Goal: Task Accomplishment & Management: Complete application form

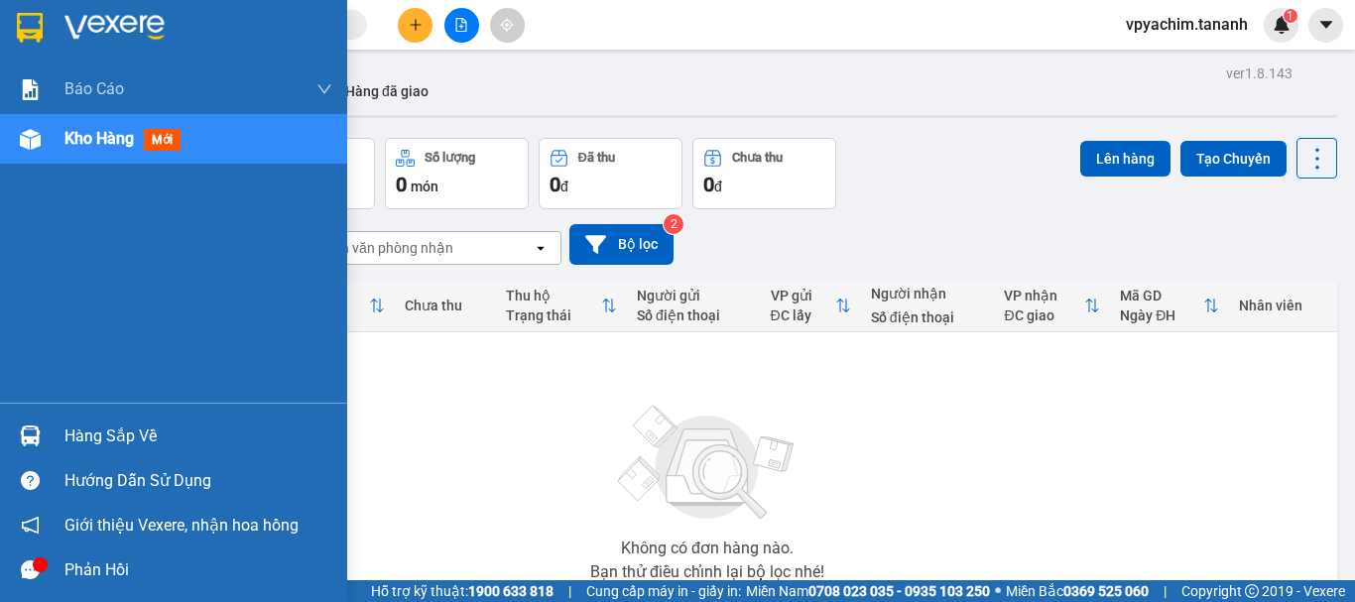
click at [32, 146] on img at bounding box center [30, 139] width 21 height 21
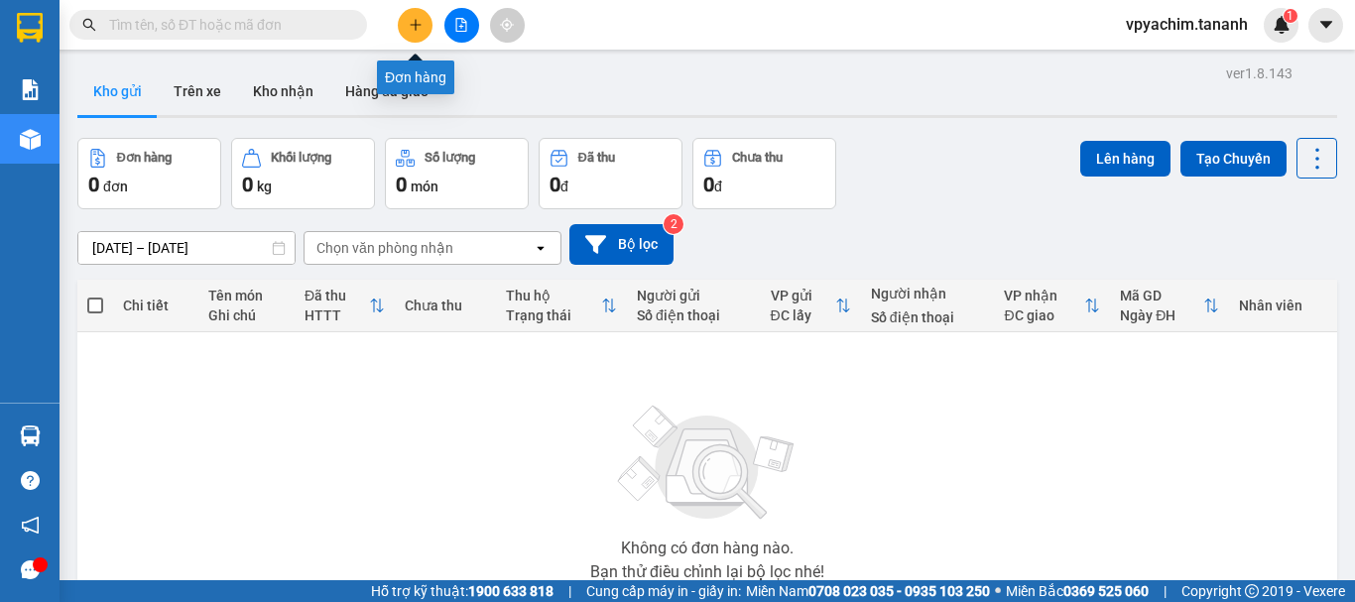
click at [420, 29] on icon "plus" at bounding box center [416, 25] width 14 height 14
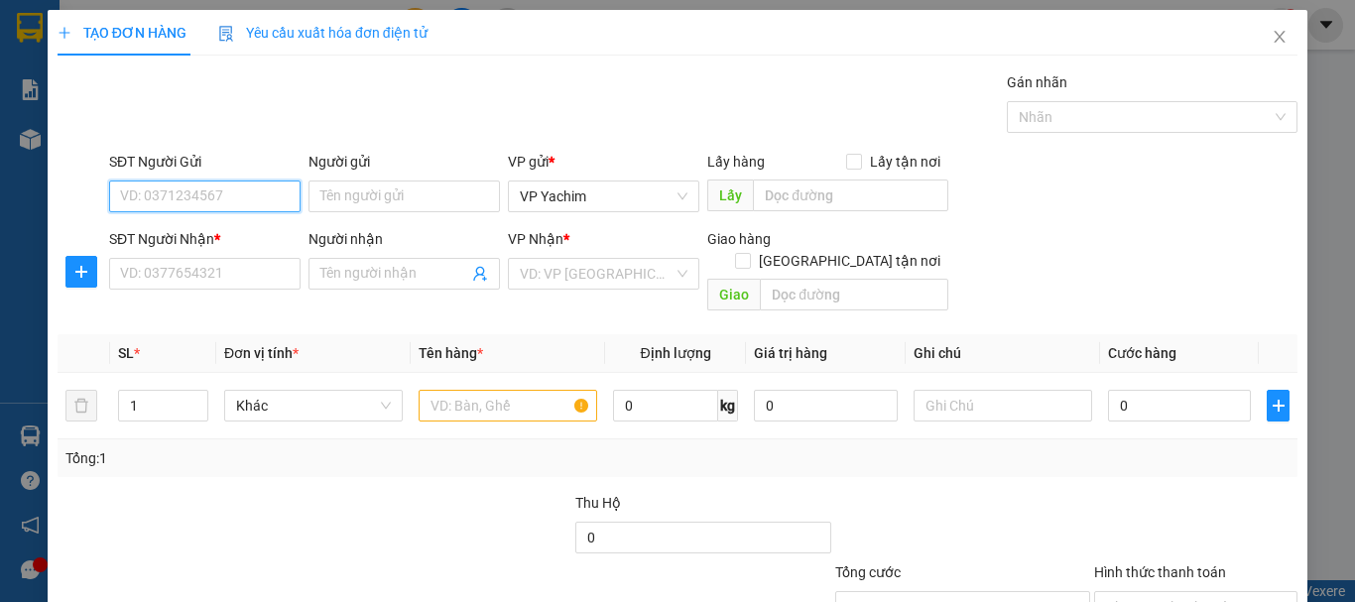
click at [207, 195] on input "SĐT Người Gửi" at bounding box center [205, 197] width 192 height 32
type input "0347167214"
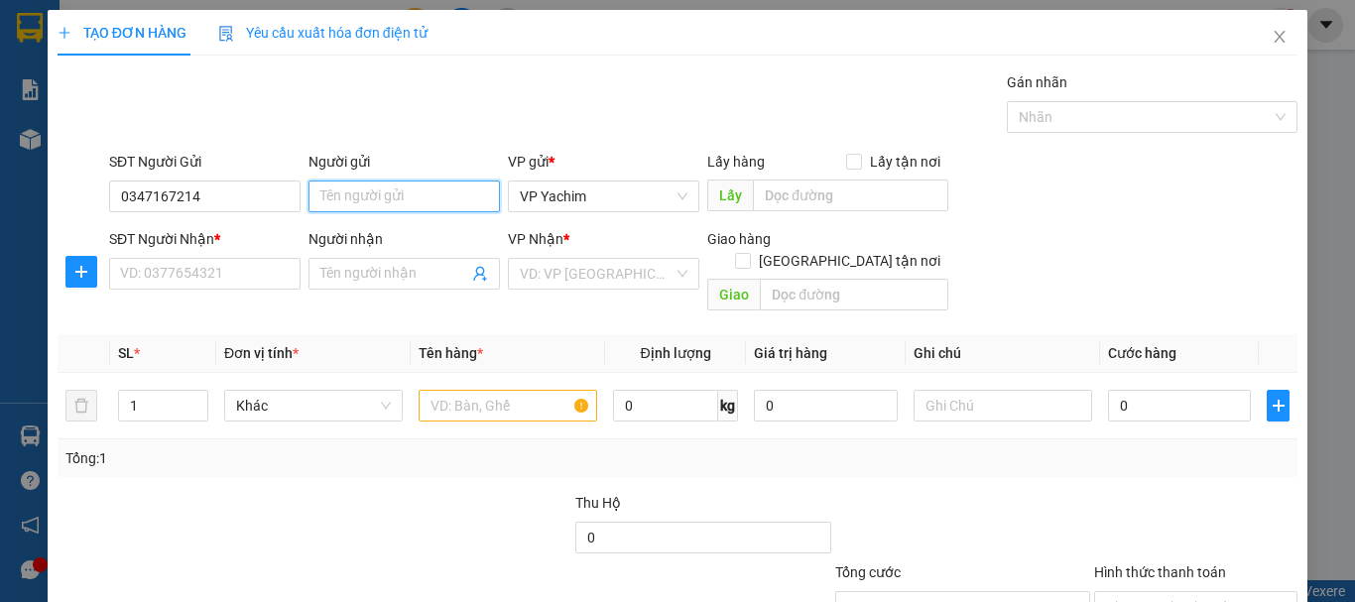
click at [341, 193] on input "Người gửi" at bounding box center [405, 197] width 192 height 32
type input "Y.NGHIÊN"
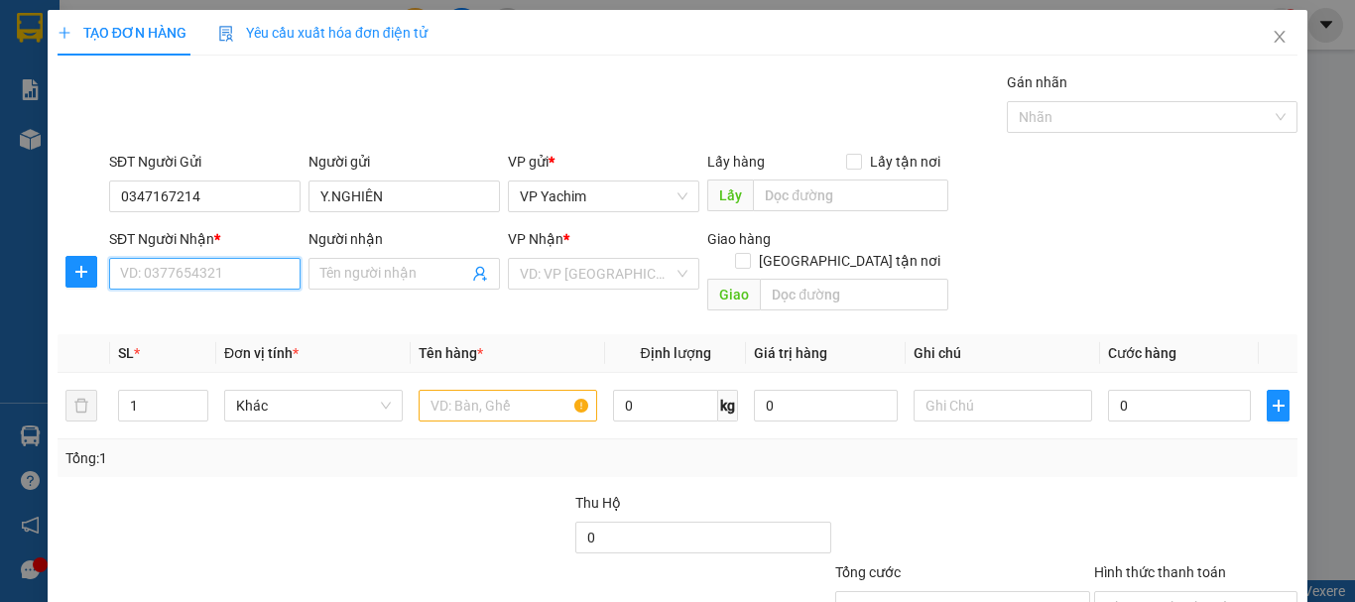
click at [253, 276] on input "SĐT Người Nhận *" at bounding box center [205, 274] width 192 height 32
type input "0852811884"
type input "A NGAO"
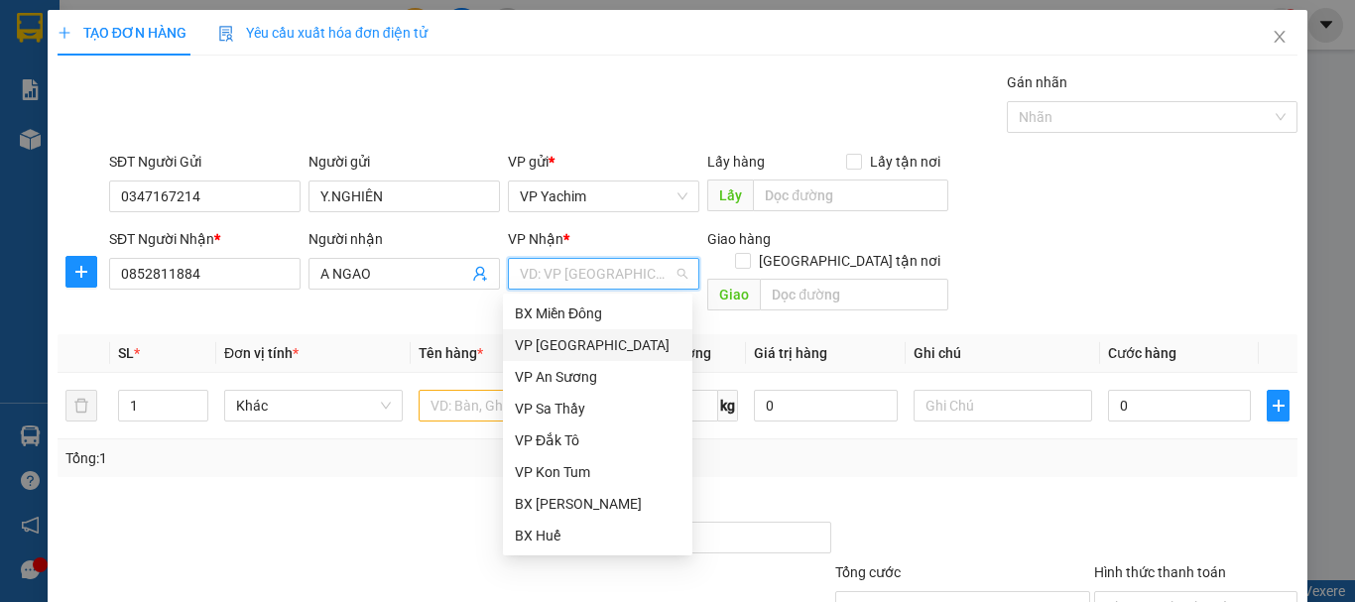
click at [605, 343] on div "VP [GEOGRAPHIC_DATA]" at bounding box center [598, 345] width 166 height 22
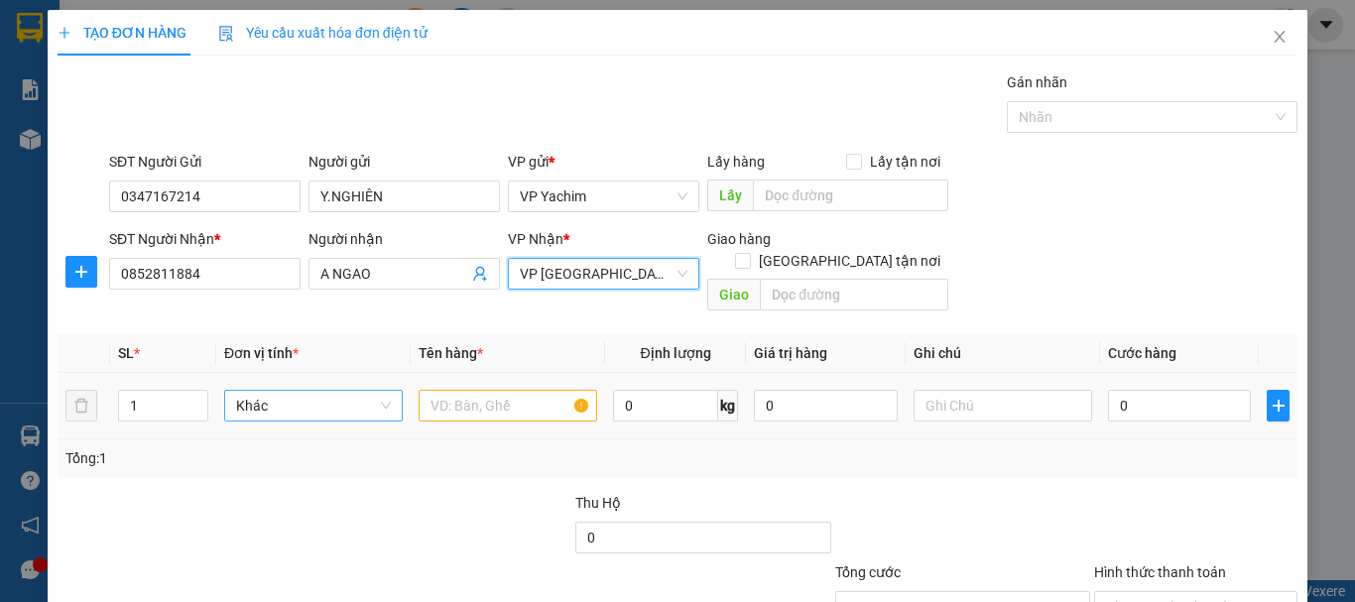
click at [334, 391] on span "Khác" at bounding box center [313, 406] width 155 height 30
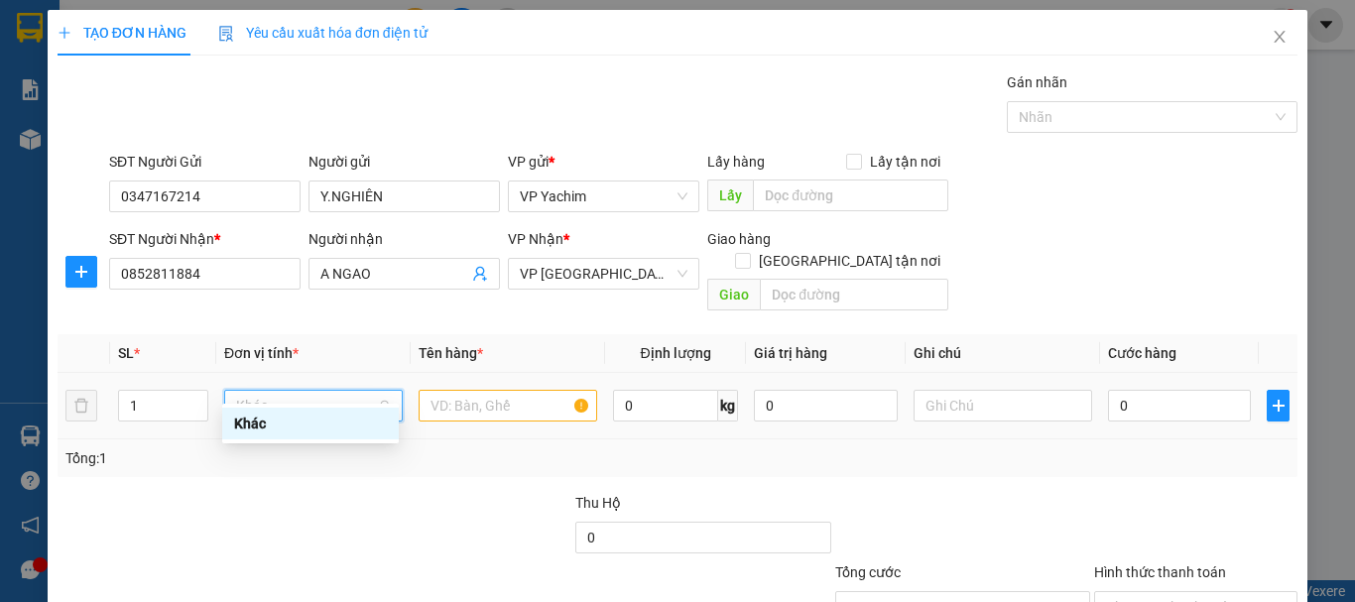
click at [334, 391] on span "Khác" at bounding box center [313, 406] width 155 height 30
click at [483, 390] on input "text" at bounding box center [508, 406] width 179 height 32
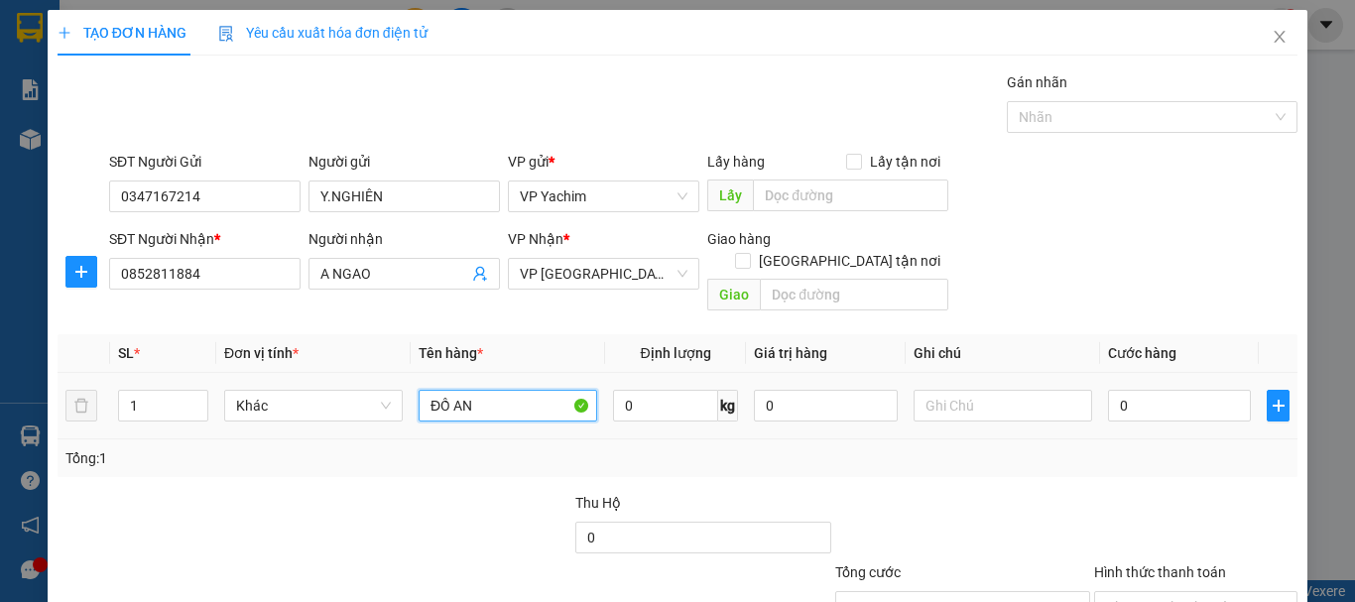
type input "ĐỒ AN"
click at [1163, 390] on input "0" at bounding box center [1179, 406] width 143 height 32
type input "0"
click at [1189, 390] on input "0" at bounding box center [1179, 406] width 143 height 32
click at [1108, 390] on input "0" at bounding box center [1179, 406] width 143 height 32
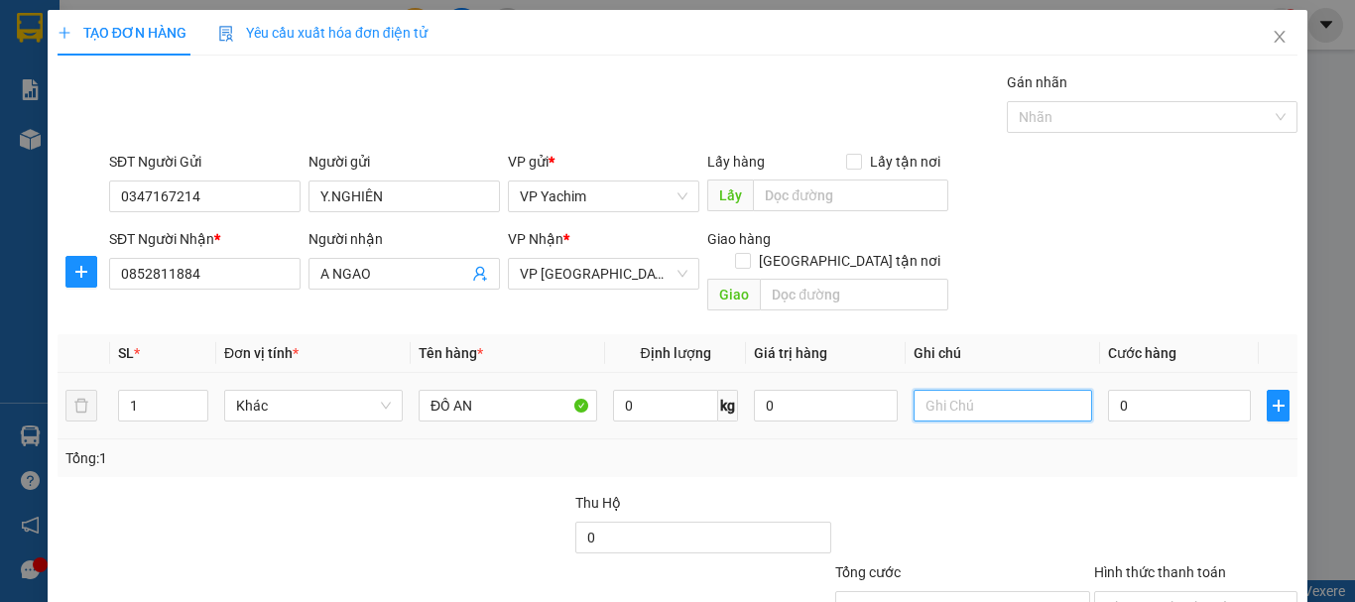
click at [1032, 390] on input "text" at bounding box center [1003, 406] width 179 height 32
click at [1108, 390] on input "0" at bounding box center [1179, 406] width 143 height 32
click at [1116, 390] on input "0" at bounding box center [1179, 406] width 143 height 32
click at [1034, 390] on input "text" at bounding box center [1003, 406] width 179 height 32
type input "8"
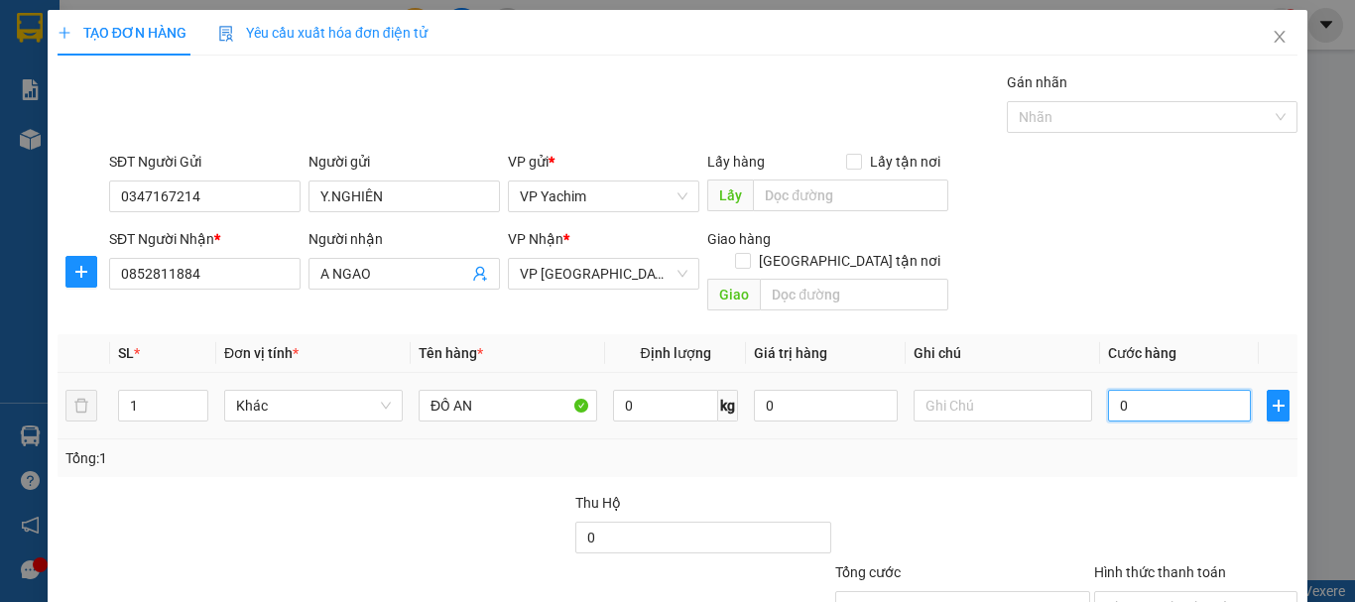
click at [1108, 390] on input "0" at bounding box center [1179, 406] width 143 height 32
type input "50"
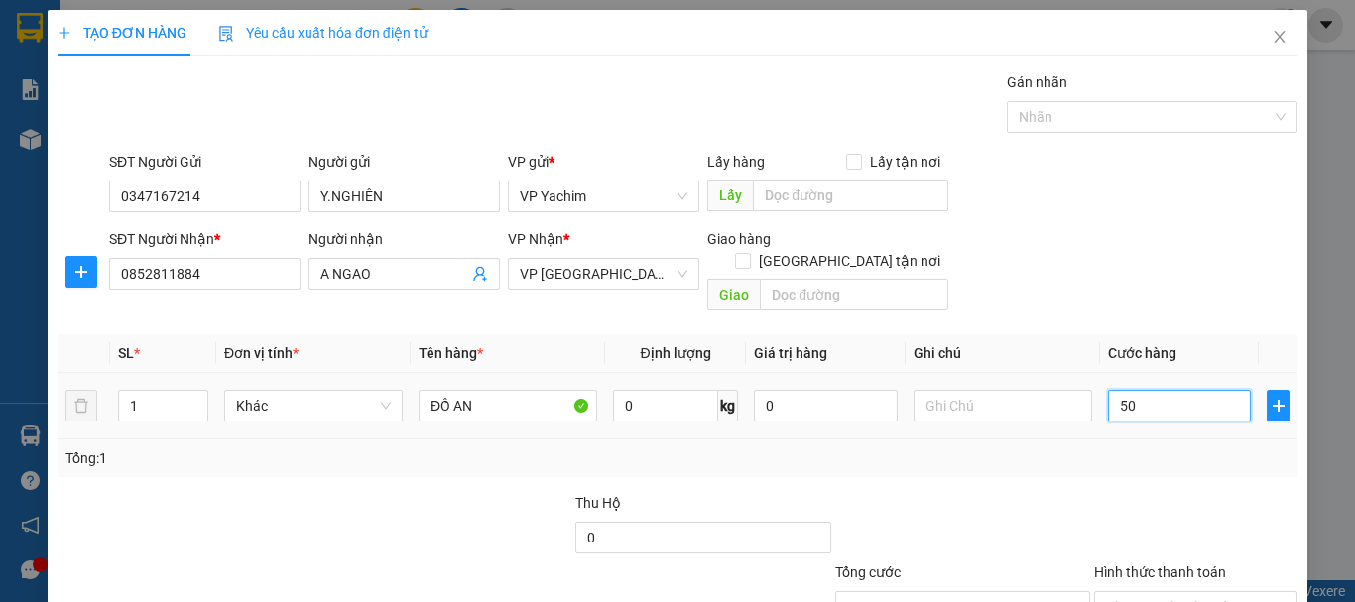
click at [1144, 390] on input "50" at bounding box center [1179, 406] width 143 height 32
type input "50.000"
click at [1134, 466] on div "Transit Pickup Surcharge Ids Transit Deliver Surcharge Ids Transit Deliver Surc…" at bounding box center [678, 394] width 1240 height 646
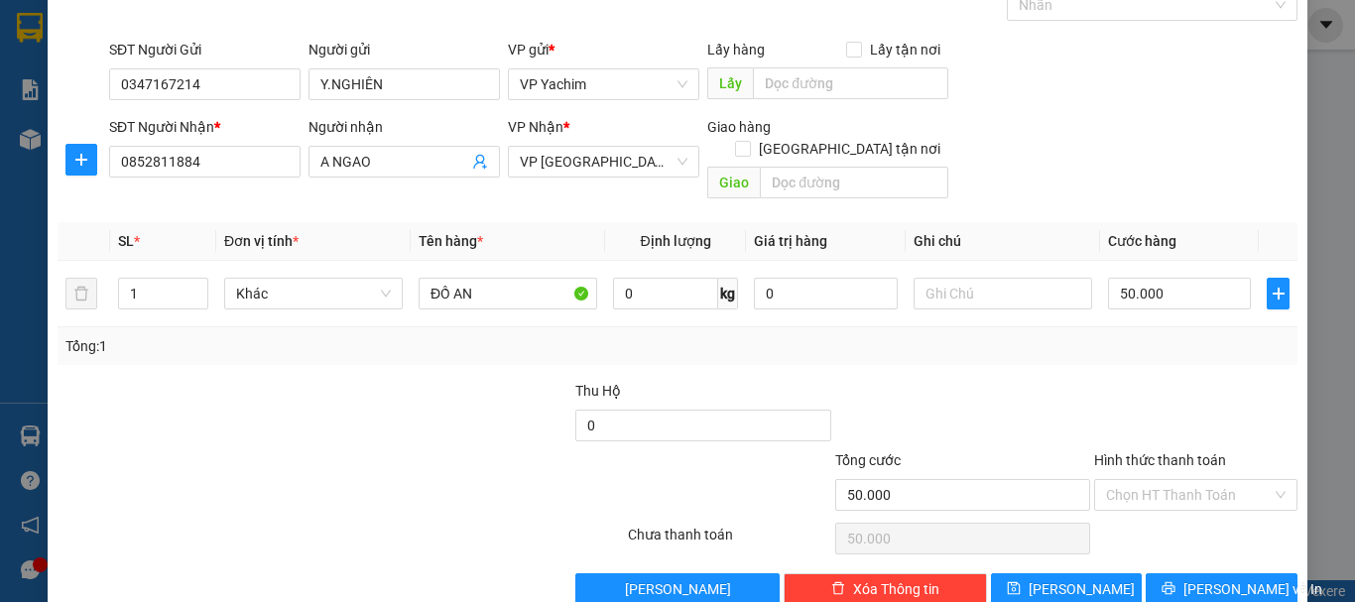
scroll to position [132, 0]
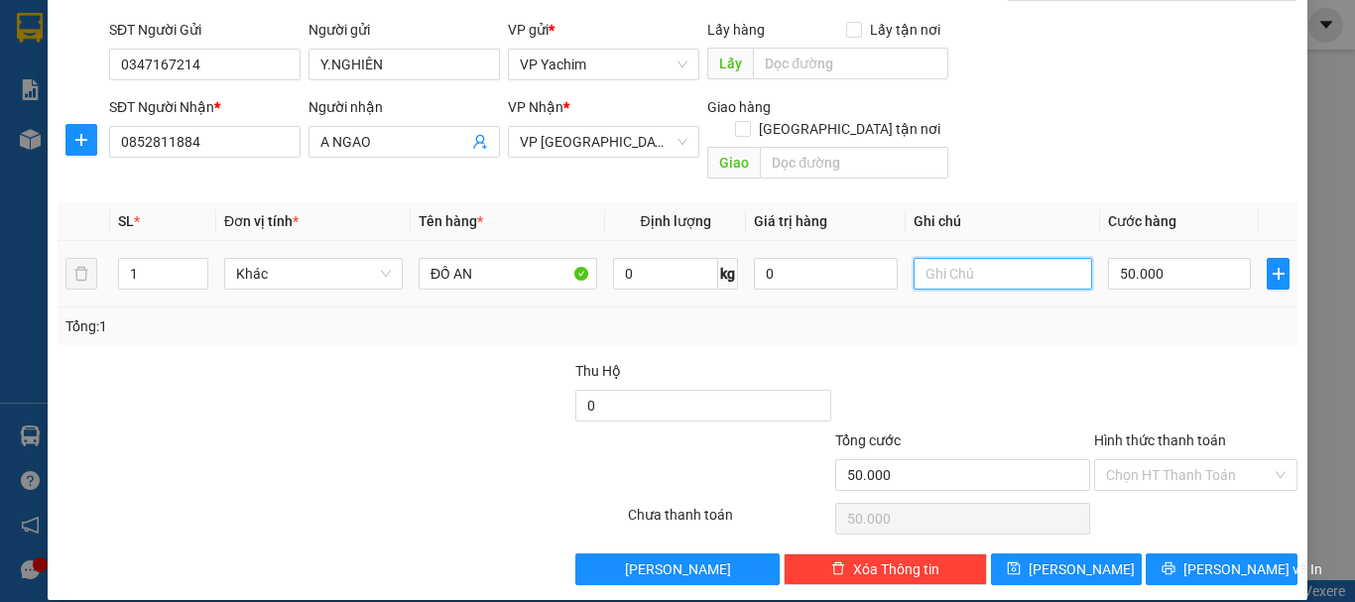
click at [965, 258] on input "text" at bounding box center [1003, 274] width 179 height 32
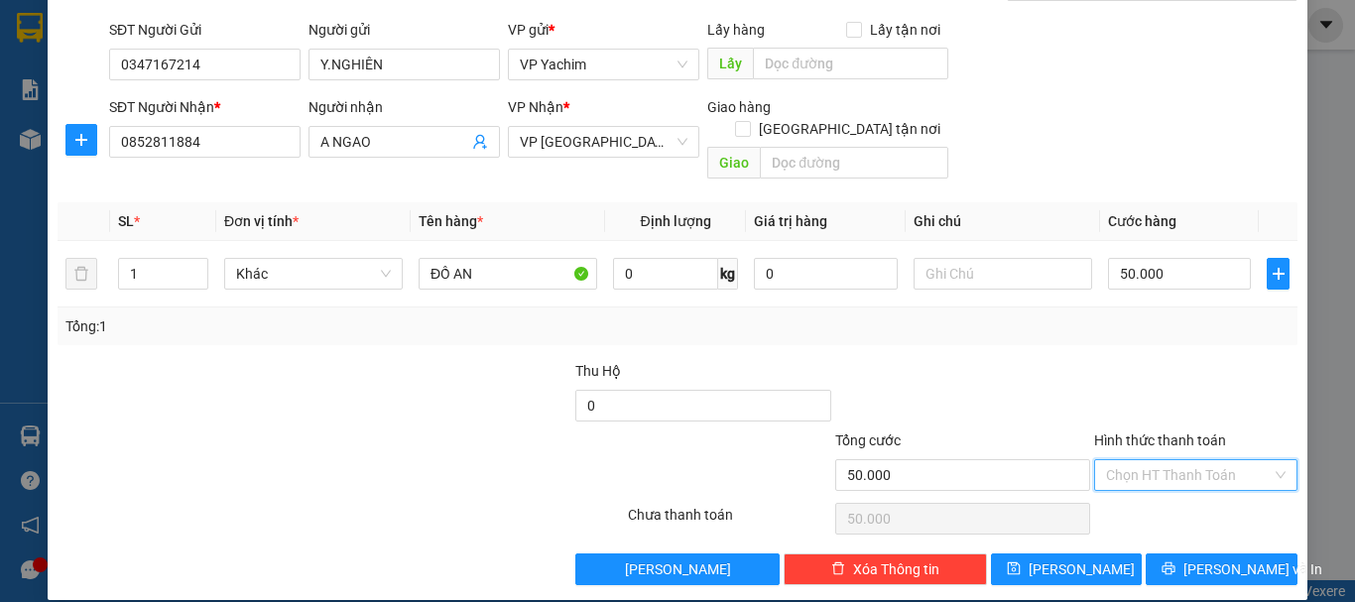
click at [1162, 460] on input "Hình thức thanh toán" at bounding box center [1189, 475] width 166 height 30
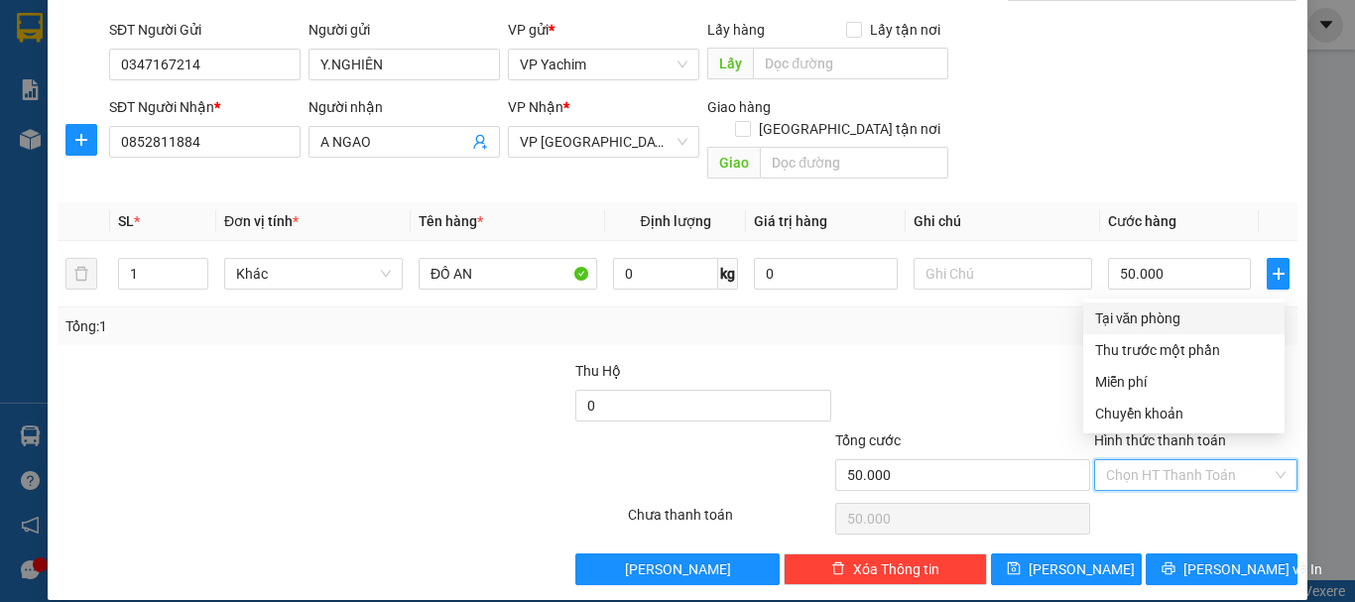
click at [1181, 319] on div "Tại văn phòng" at bounding box center [1184, 319] width 178 height 22
type input "0"
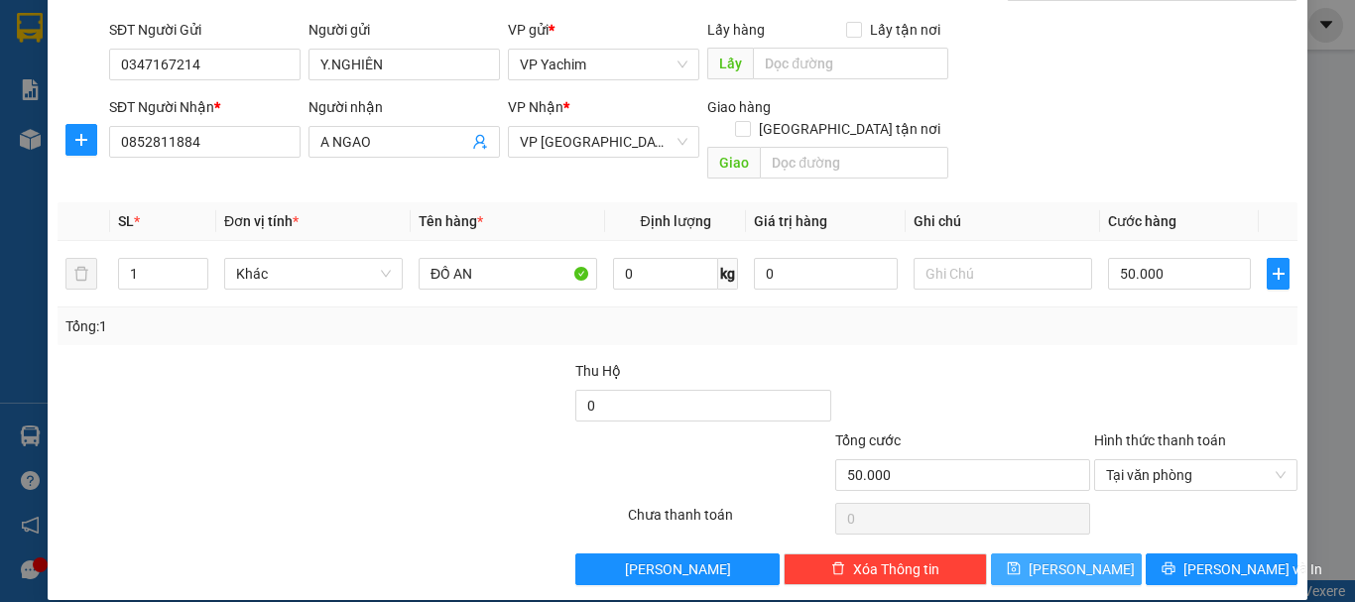
click at [1086, 554] on button "[PERSON_NAME]" at bounding box center [1067, 570] width 152 height 32
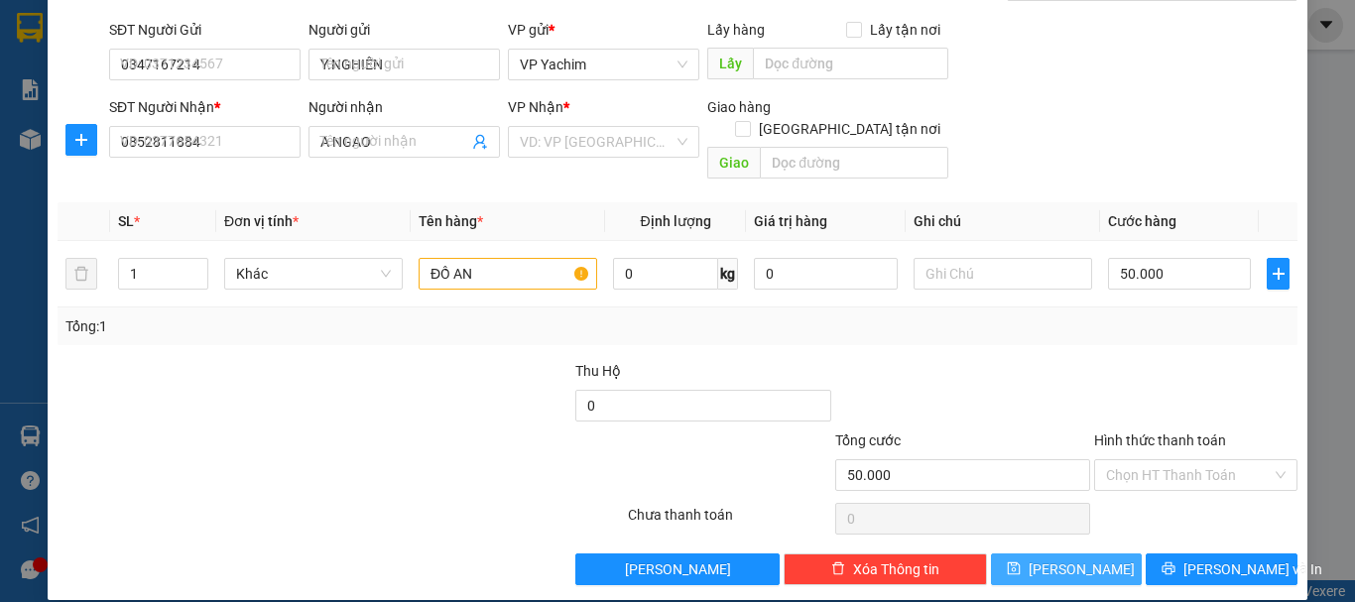
type input "0"
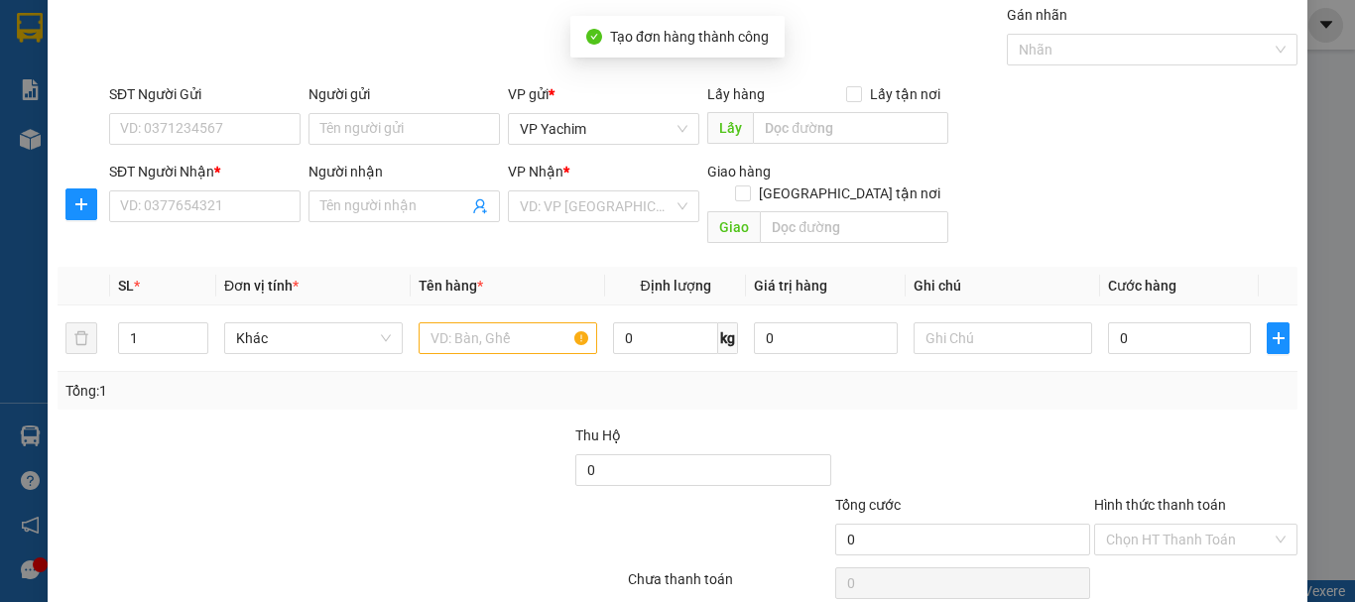
scroll to position [0, 0]
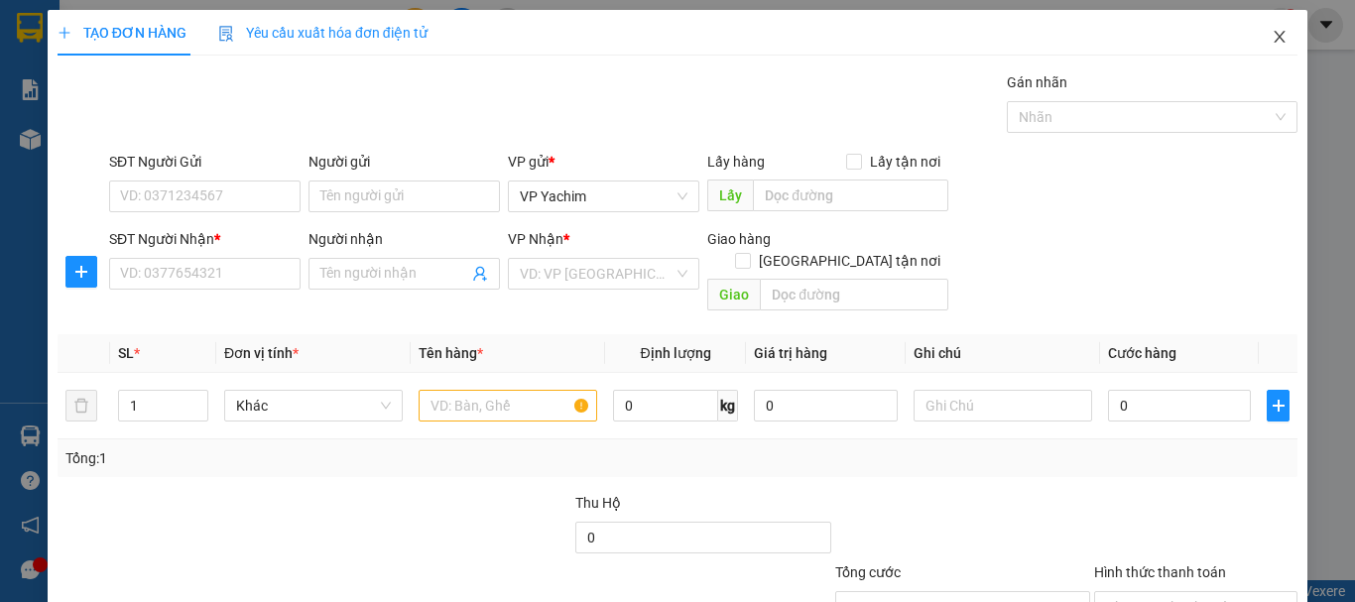
click at [1281, 37] on span "Close" at bounding box center [1280, 38] width 56 height 56
